Goal: Information Seeking & Learning: Learn about a topic

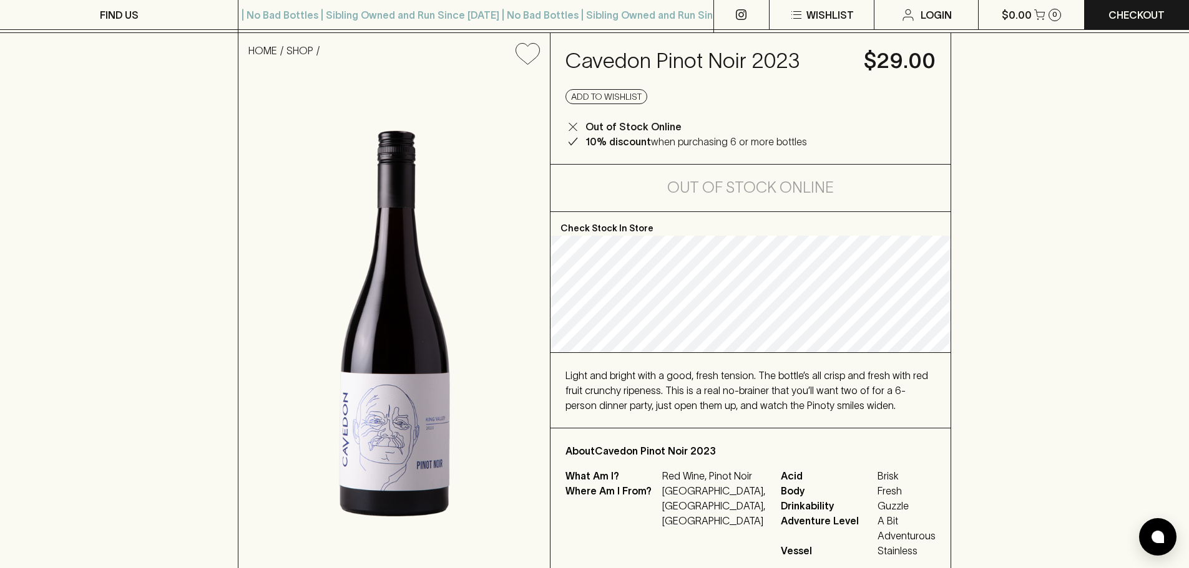
scroll to position [125, 0]
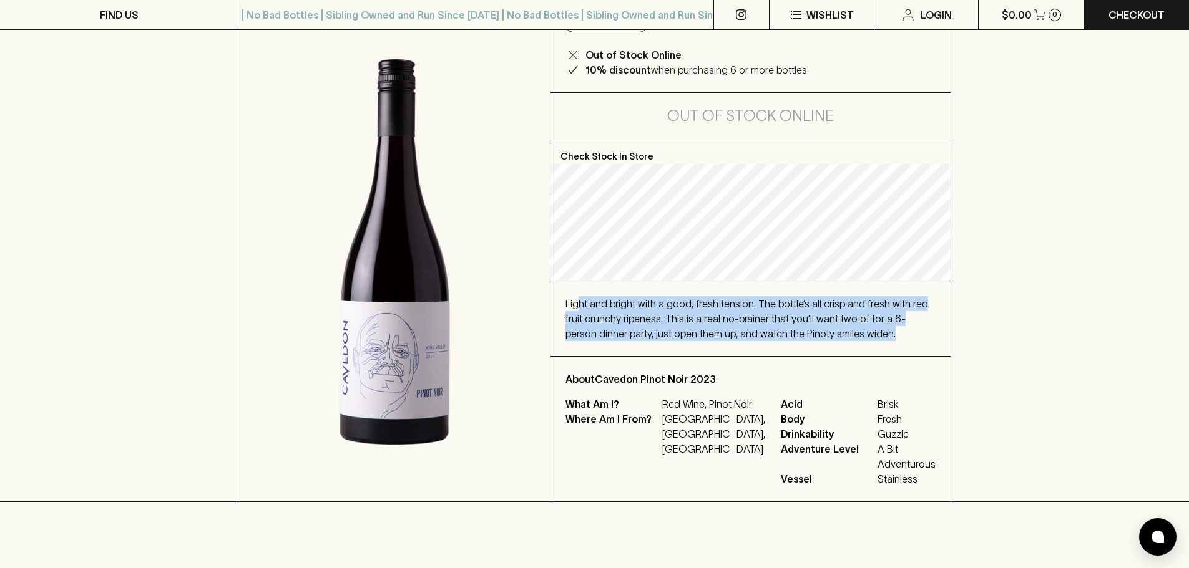
drag, startPoint x: 579, startPoint y: 301, endPoint x: 852, endPoint y: 343, distance: 276.0
click at [852, 343] on div "Light and bright with a good, fresh tension. The bottle’s all crisp and fresh w…" at bounding box center [750, 318] width 400 height 75
click at [852, 330] on div "Light and bright with a good, fresh tension. The bottle’s all crisp and fresh w…" at bounding box center [750, 318] width 370 height 45
drag, startPoint x: 852, startPoint y: 330, endPoint x: 566, endPoint y: 307, distance: 286.7
click at [566, 307] on div "Light and bright with a good, fresh tension. The bottle’s all crisp and fresh w…" at bounding box center [750, 318] width 370 height 45
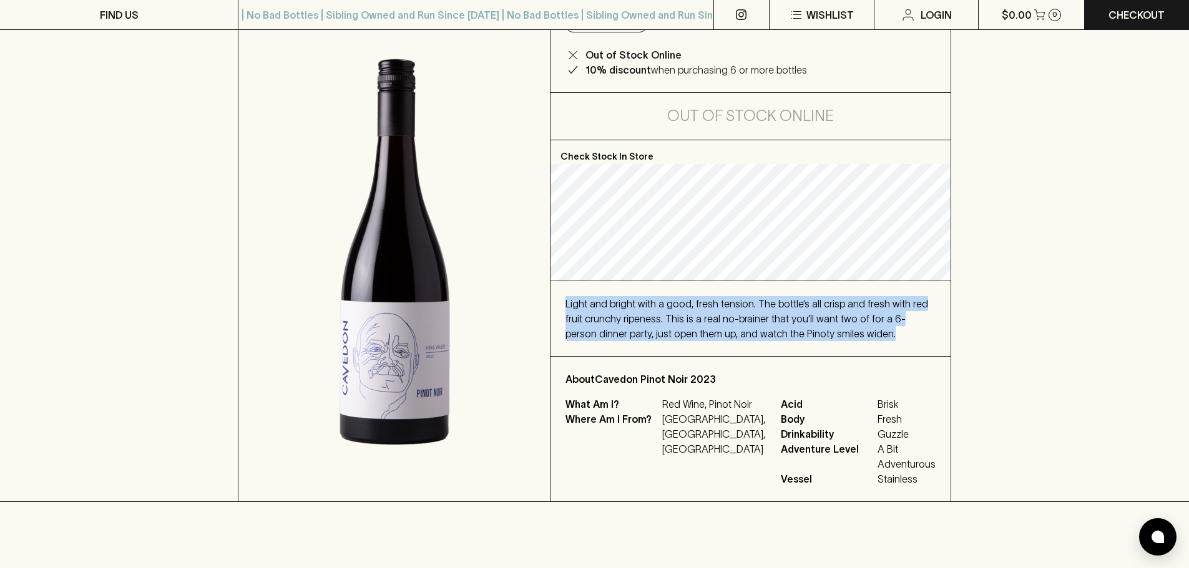
click at [566, 307] on span "Light and bright with a good, fresh tension. The bottle’s all crisp and fresh w…" at bounding box center [746, 318] width 363 height 41
drag, startPoint x: 565, startPoint y: 307, endPoint x: 854, endPoint y: 327, distance: 289.0
click at [854, 327] on div "Light and bright with a good, fresh tension. The bottle’s all crisp and fresh w…" at bounding box center [750, 318] width 370 height 45
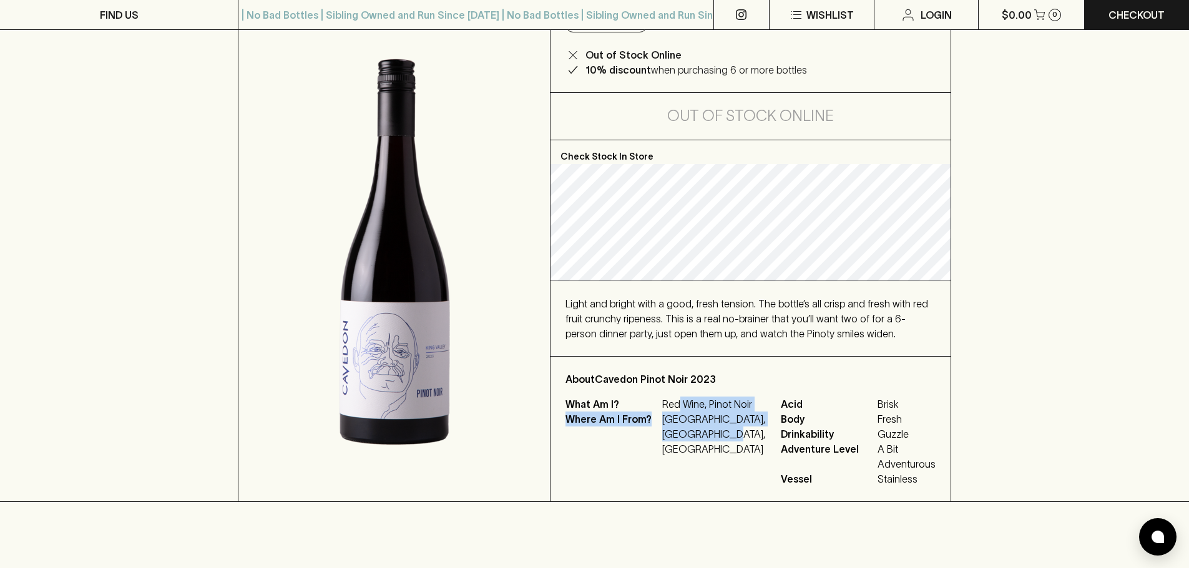
drag, startPoint x: 677, startPoint y: 407, endPoint x: 706, endPoint y: 452, distance: 53.1
click at [706, 452] on div "What Am I? Red Wine, Pinot Noir Where Am I From? Australia, Victoria, King Vall…" at bounding box center [665, 442] width 200 height 90
click at [706, 444] on div "What Am I? Red Wine, Pinot Noir Where Am I From? Australia, Victoria, King Vall…" at bounding box center [665, 442] width 200 height 90
drag, startPoint x: 723, startPoint y: 427, endPoint x: 741, endPoint y: 416, distance: 21.6
click at [741, 416] on p "Australia, Victoria, King Valley" at bounding box center [714, 434] width 104 height 45
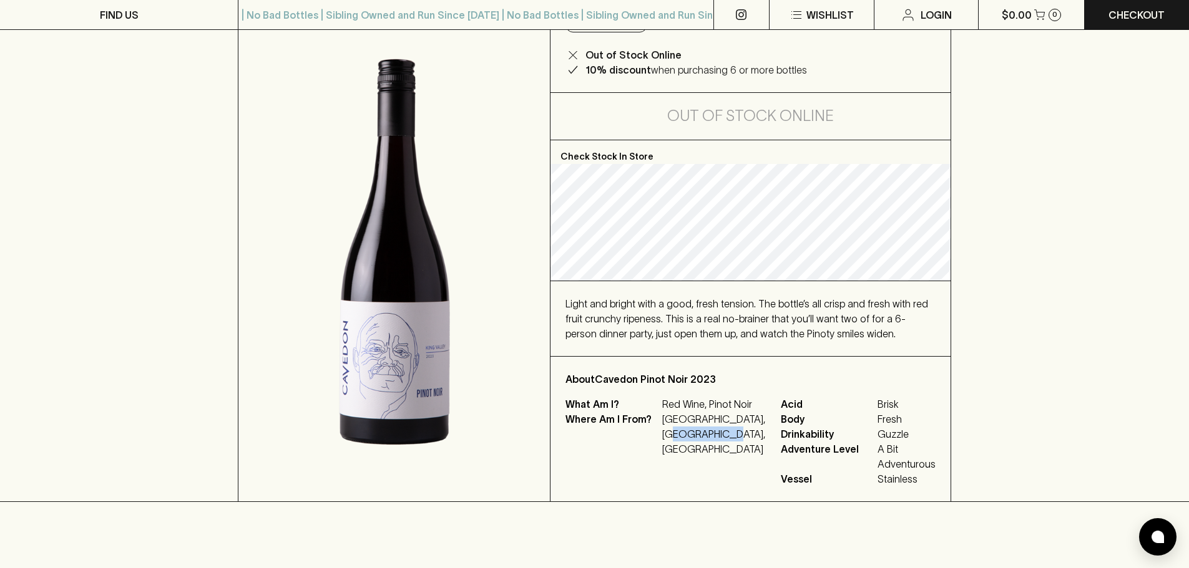
copy p "King Valley"
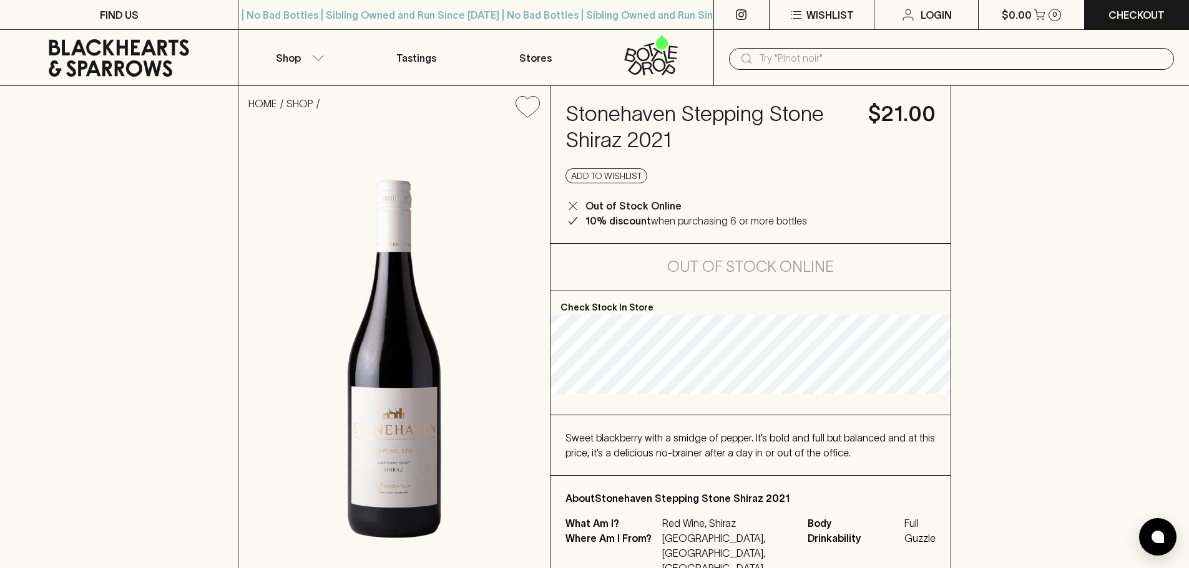
scroll to position [62, 0]
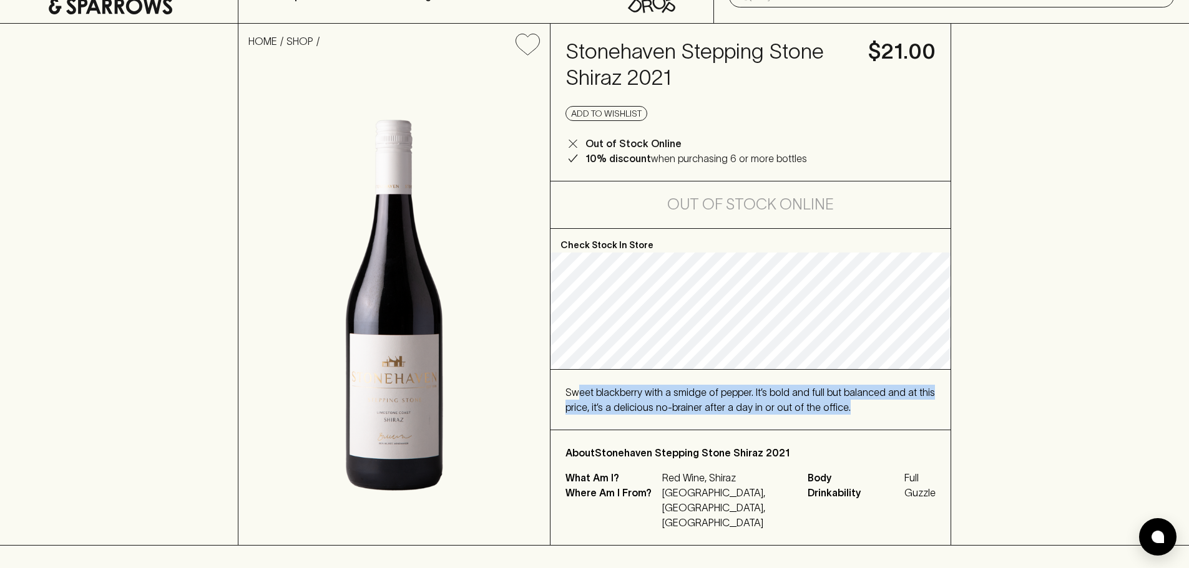
drag, startPoint x: 577, startPoint y: 394, endPoint x: 878, endPoint y: 405, distance: 301.6
click at [878, 405] on div "Sweet blackberry with a smidge of pepper. It’s bold and full but balanced and a…" at bounding box center [750, 400] width 370 height 30
drag, startPoint x: 878, startPoint y: 405, endPoint x: 568, endPoint y: 383, distance: 310.9
click at [568, 383] on div "Sweet blackberry with a smidge of pepper. It’s bold and full but balanced and a…" at bounding box center [750, 400] width 400 height 60
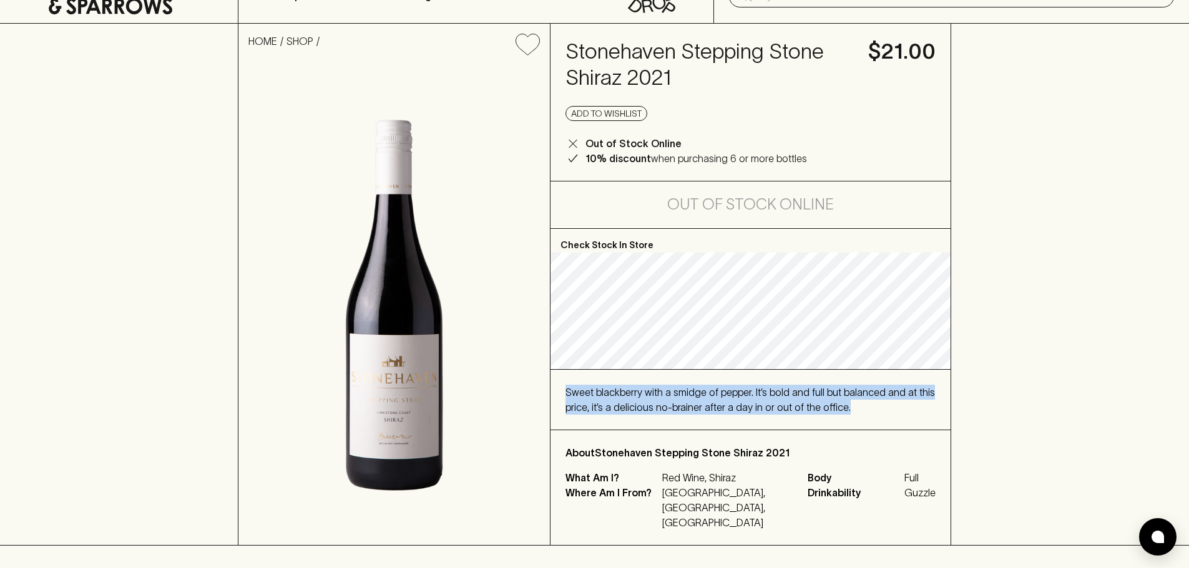
click at [568, 383] on div "Sweet blackberry with a smidge of pepper. It’s bold and full but balanced and a…" at bounding box center [750, 400] width 400 height 60
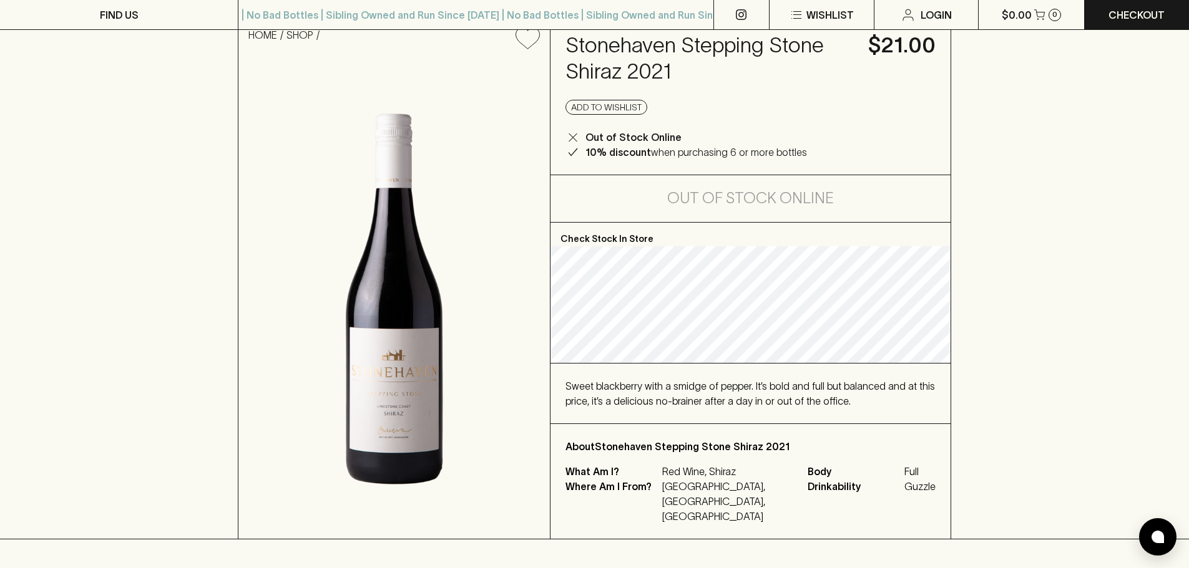
scroll to position [125, 0]
